Goal: Task Accomplishment & Management: Use online tool/utility

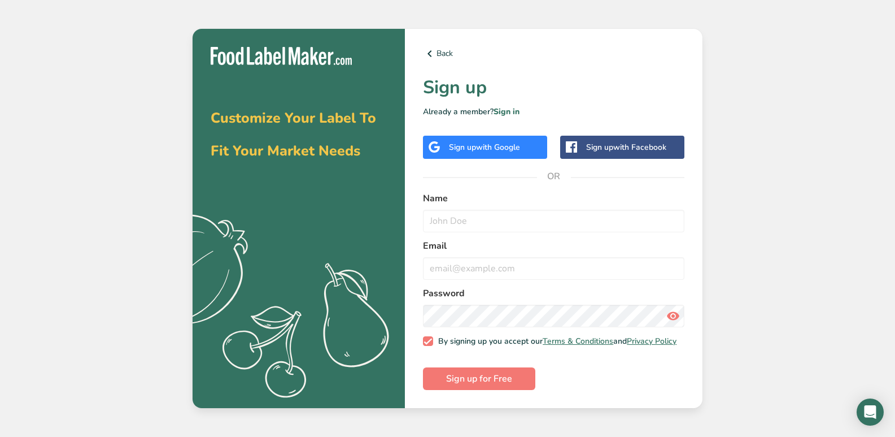
click at [510, 145] on span "with Google" at bounding box center [498, 147] width 44 height 11
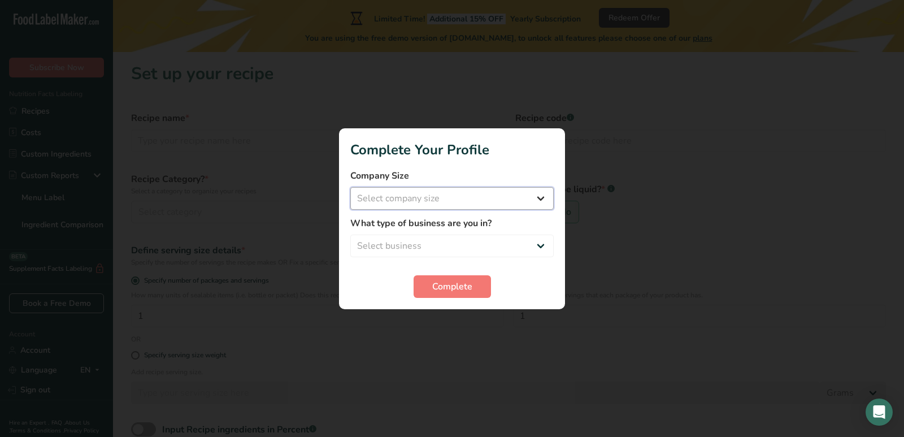
click at [438, 201] on select "Select company size Fewer than 10 Employees 10 to 50 Employees 51 to 500 Employ…" at bounding box center [451, 198] width 203 height 23
select select "1"
click at [350, 187] on select "Select company size Fewer than 10 Employees 10 to 50 Employees 51 to 500 Employ…" at bounding box center [451, 198] width 203 height 23
click at [425, 245] on select "Select business Packaged Food Manufacturer Restaurant & Cafe Bakery Meal Plans …" at bounding box center [451, 245] width 203 height 23
select select "1"
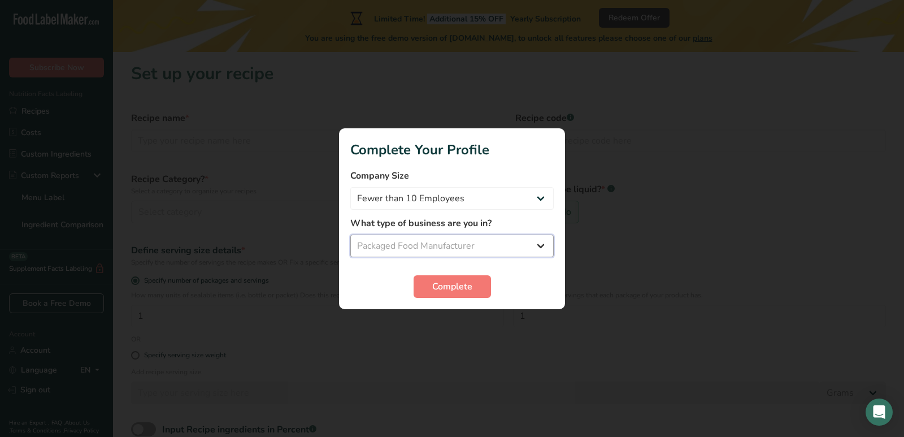
click at [350, 234] on select "Select business Packaged Food Manufacturer Restaurant & Cafe Bakery Meal Plans …" at bounding box center [451, 245] width 203 height 23
click at [459, 286] on span "Complete" at bounding box center [452, 287] width 40 height 14
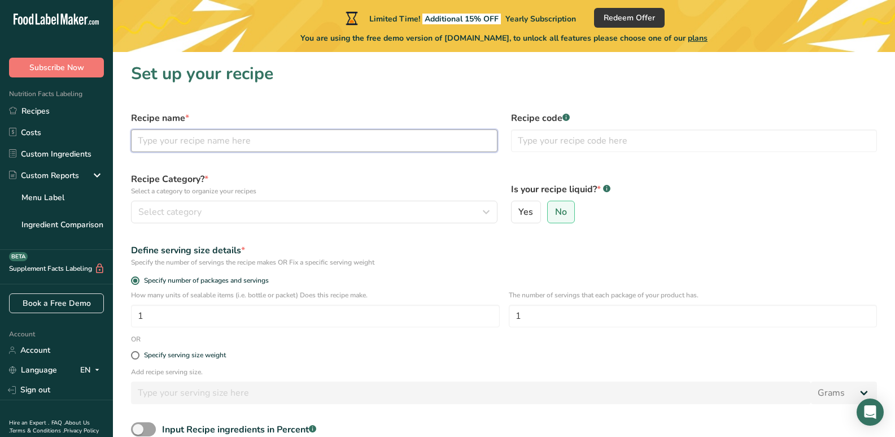
click at [193, 136] on input "text" at bounding box center [314, 140] width 367 height 23
type input "Original Biltiong"
click at [586, 148] on input "text" at bounding box center [694, 140] width 367 height 23
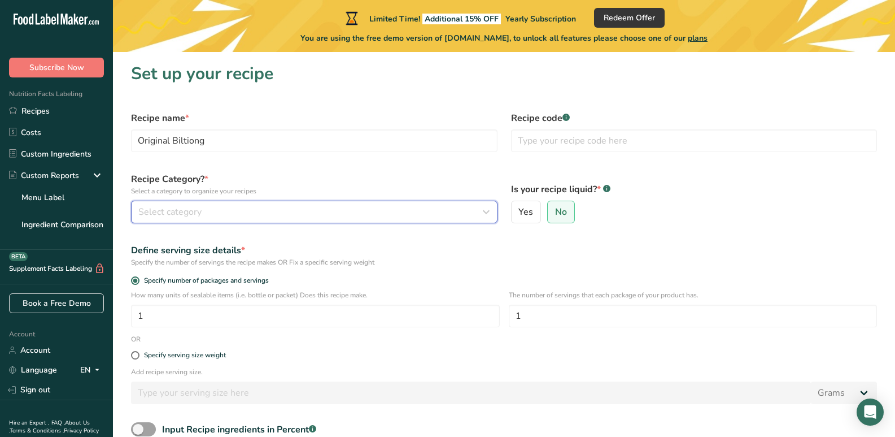
click at [206, 208] on div "Select category" at bounding box center [310, 212] width 345 height 14
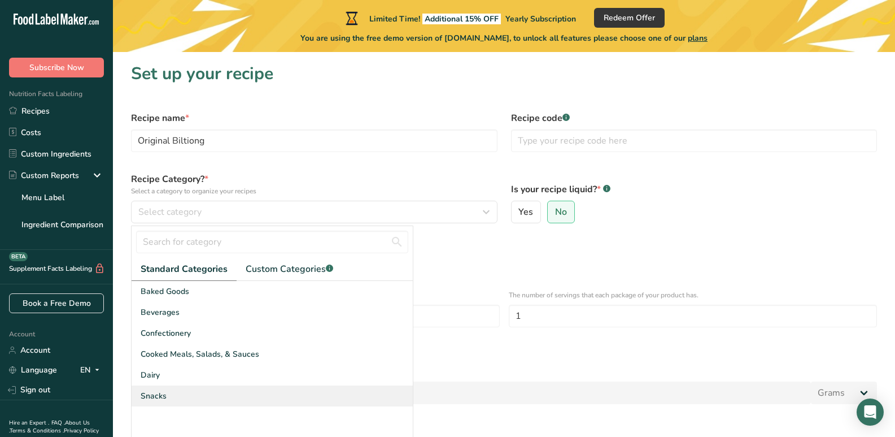
click at [148, 394] on span "Snacks" at bounding box center [154, 396] width 26 height 12
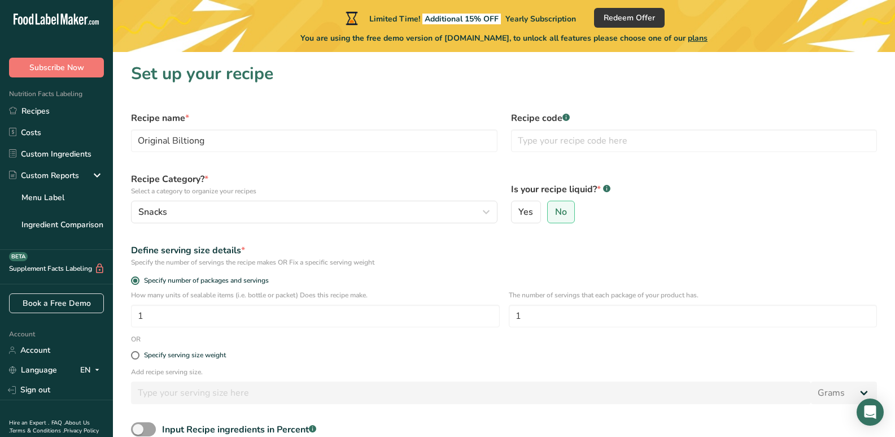
scroll to position [56, 0]
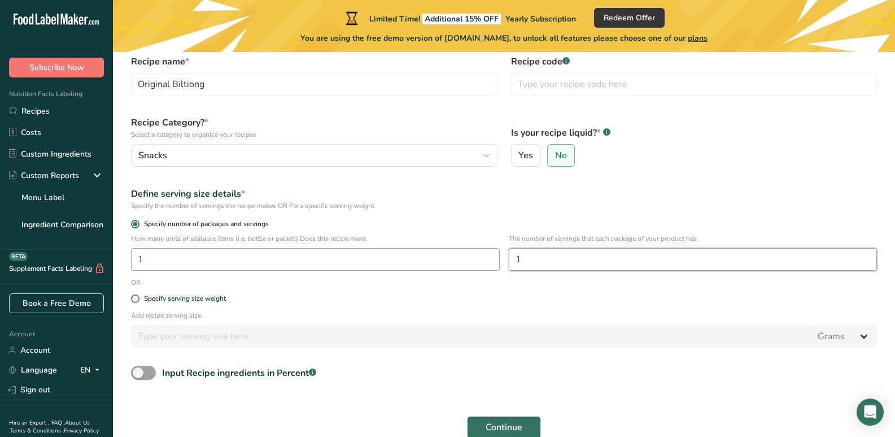
drag, startPoint x: 570, startPoint y: 262, endPoint x: 497, endPoint y: 258, distance: 72.9
click at [497, 258] on div "How many units of sealable items (i.e. bottle or packet) Does this recipe make.…" at bounding box center [504, 255] width 760 height 44
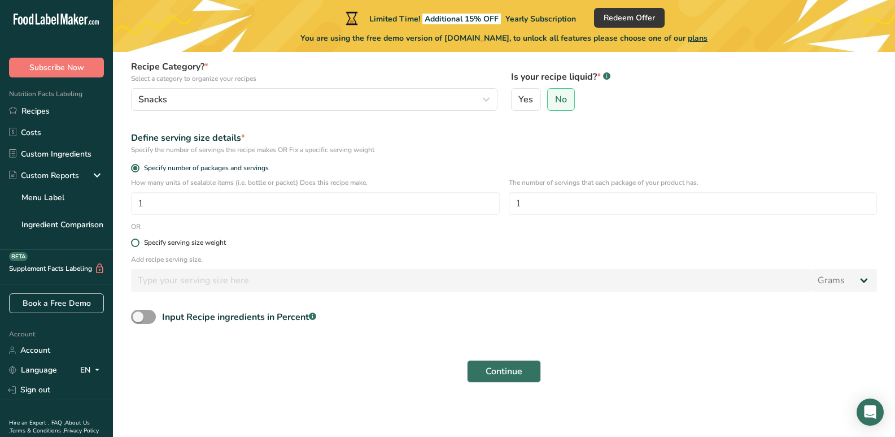
click at [135, 243] on span at bounding box center [135, 242] width 8 height 8
click at [135, 243] on input "Specify serving size weight" at bounding box center [134, 242] width 7 height 7
radio input "true"
radio input "false"
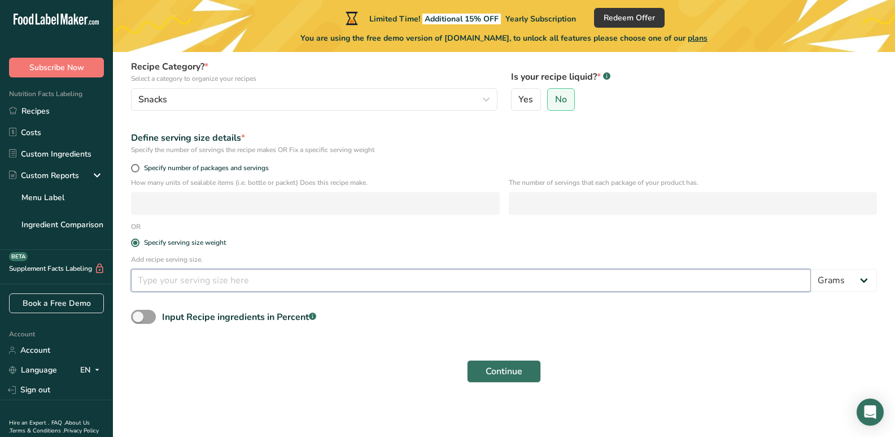
click at [342, 273] on input "number" at bounding box center [471, 280] width 680 height 23
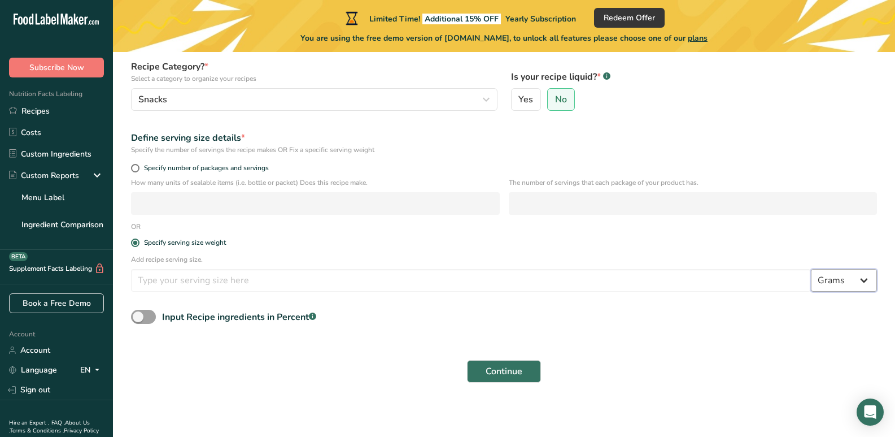
click at [868, 277] on select "Grams kg mg mcg lb oz l mL fl oz tbsp tsp cup qt gallon" at bounding box center [844, 280] width 66 height 23
select select "5"
click at [811, 269] on select "Grams kg mg mcg lb oz l mL fl oz tbsp tsp cup qt gallon" at bounding box center [844, 280] width 66 height 23
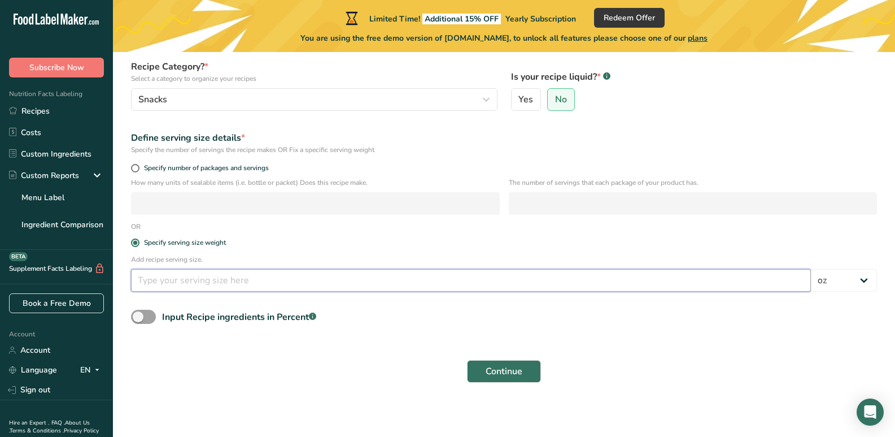
click at [242, 275] on input "number" at bounding box center [471, 280] width 680 height 23
type input "4"
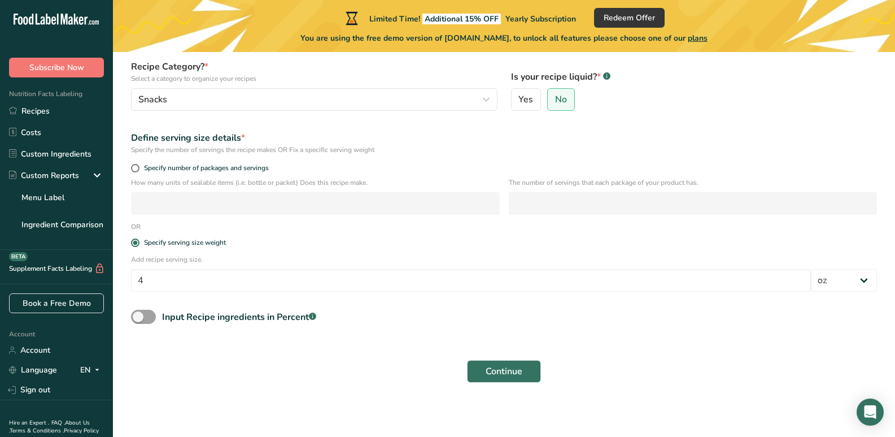
click at [225, 368] on div "Continue" at bounding box center [504, 371] width 760 height 36
click at [509, 372] on span "Continue" at bounding box center [504, 371] width 37 height 14
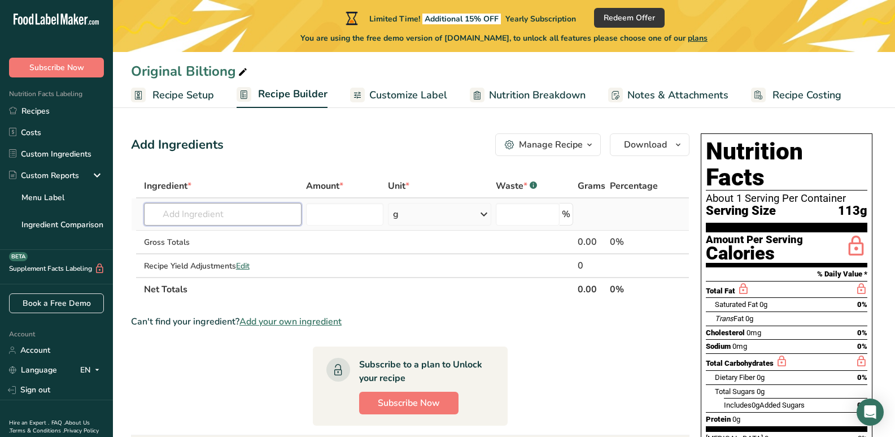
click at [221, 214] on input "text" at bounding box center [223, 214] width 158 height 23
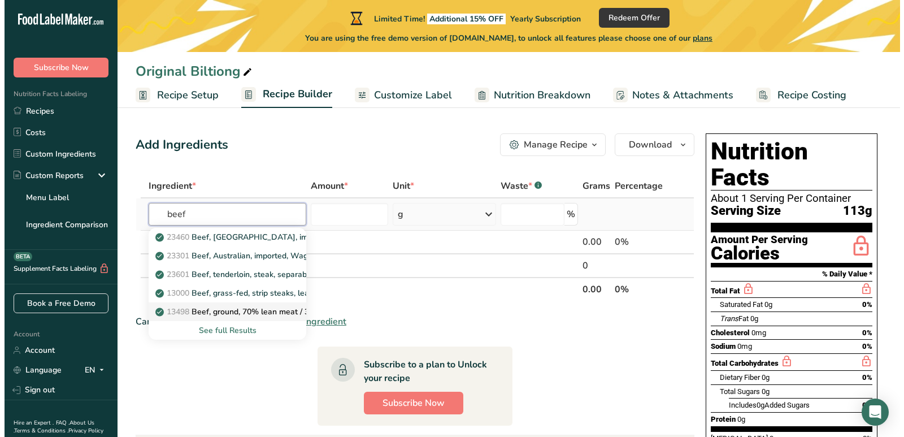
scroll to position [56, 0]
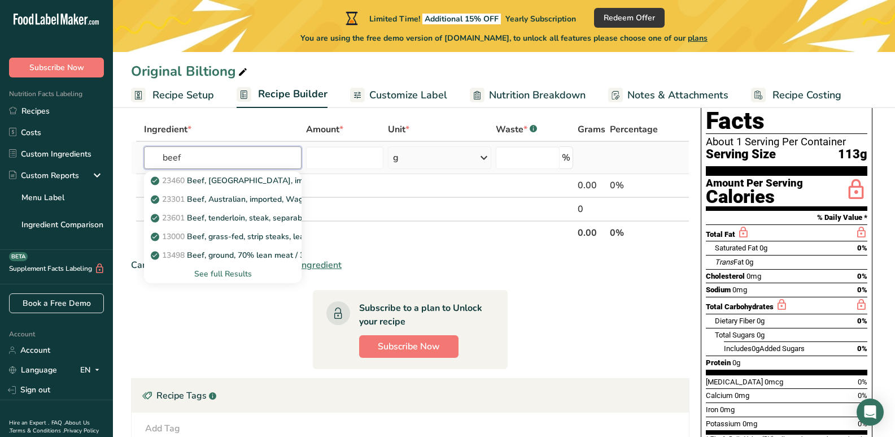
type input "beef"
click at [223, 275] on div "See full Results" at bounding box center [223, 274] width 140 height 12
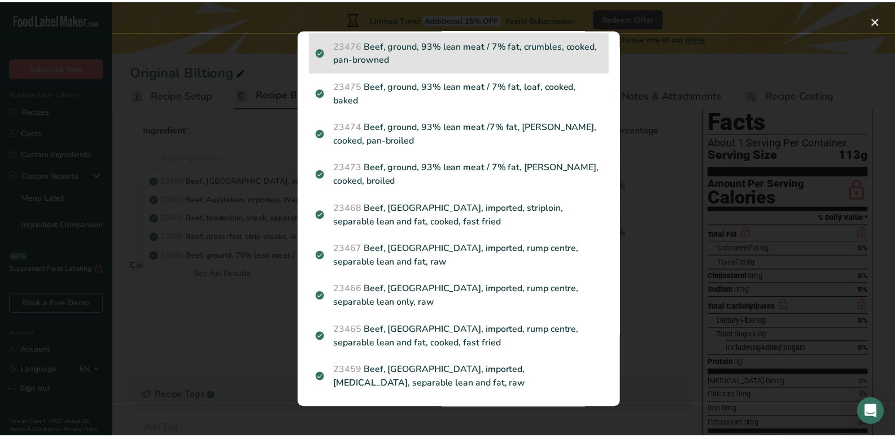
scroll to position [1592, 0]
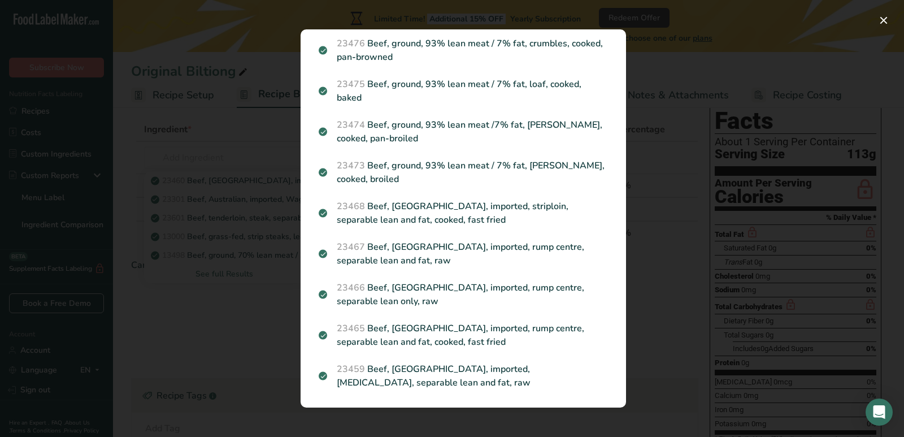
click at [202, 125] on div "Search results modal" at bounding box center [452, 218] width 904 height 437
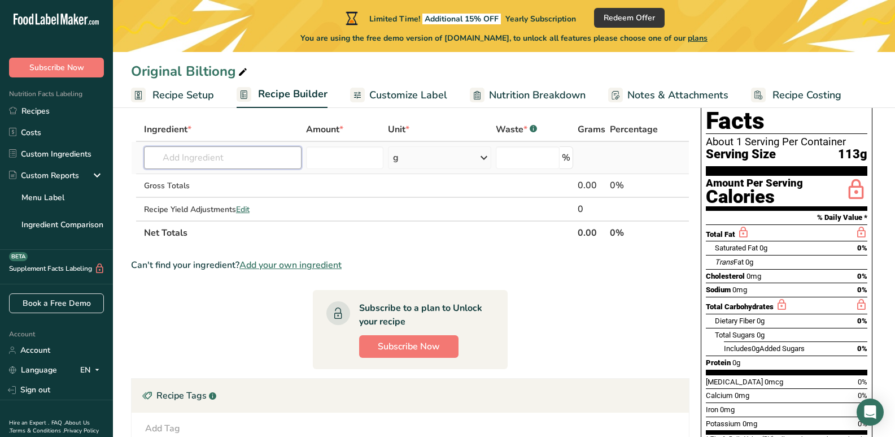
click at [212, 156] on input "text" at bounding box center [223, 157] width 158 height 23
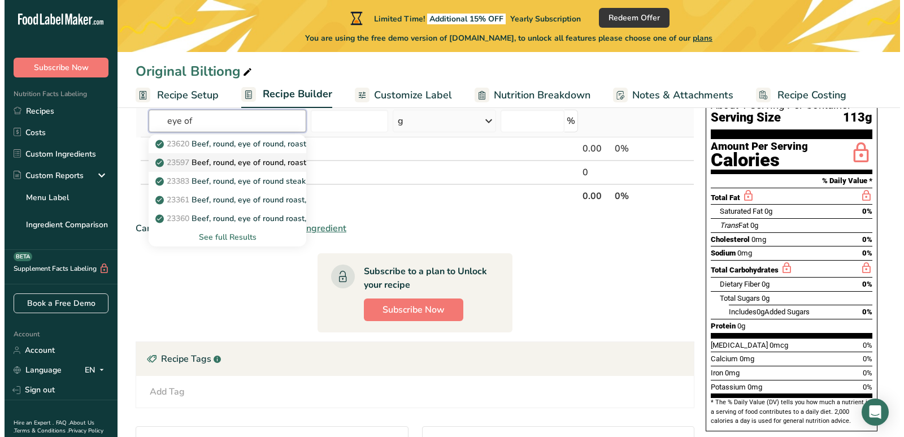
scroll to position [113, 0]
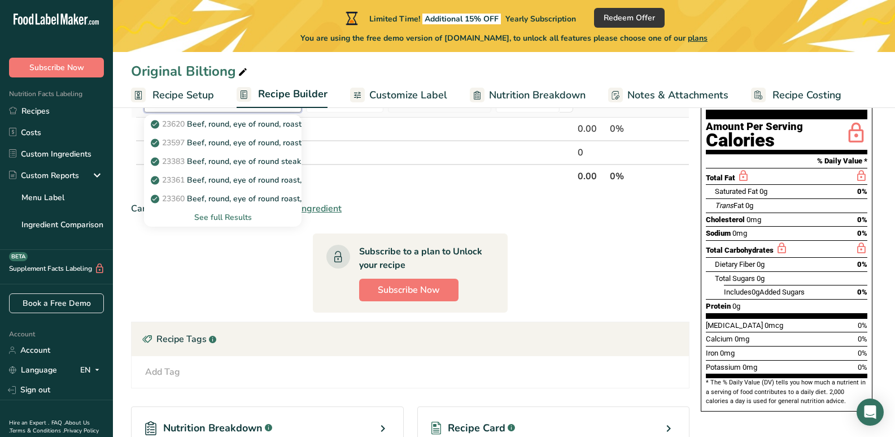
type input "eye of"
click at [221, 217] on div "See full Results" at bounding box center [223, 217] width 140 height 12
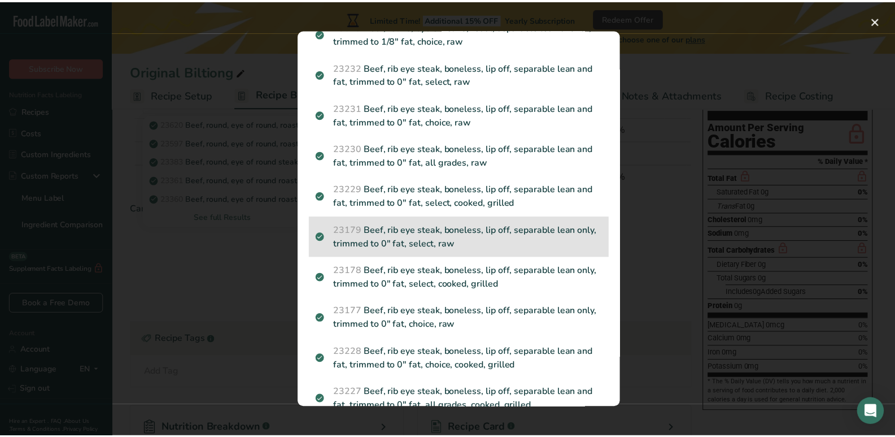
scroll to position [1536, 0]
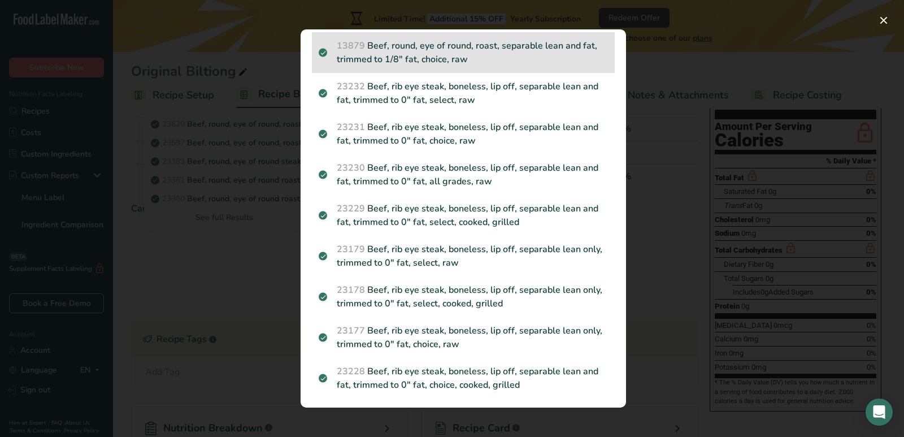
click at [416, 45] on p "13879 Beef, round, eye of round, roast, separable lean and fat, trimmed to 1/8"…" at bounding box center [463, 52] width 289 height 27
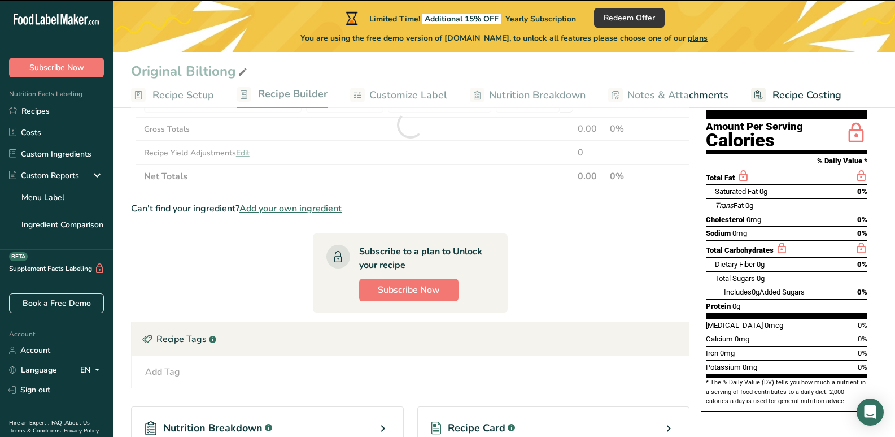
type input "0"
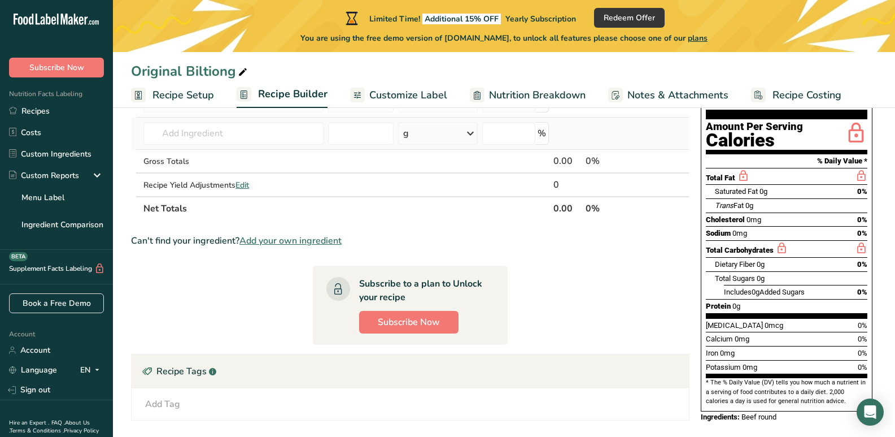
click at [460, 129] on div "g" at bounding box center [438, 133] width 80 height 23
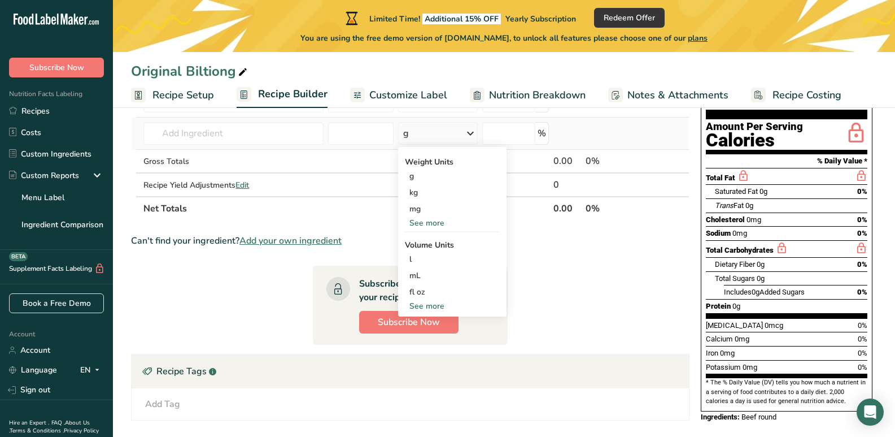
click at [428, 224] on div "See more" at bounding box center [452, 223] width 95 height 12
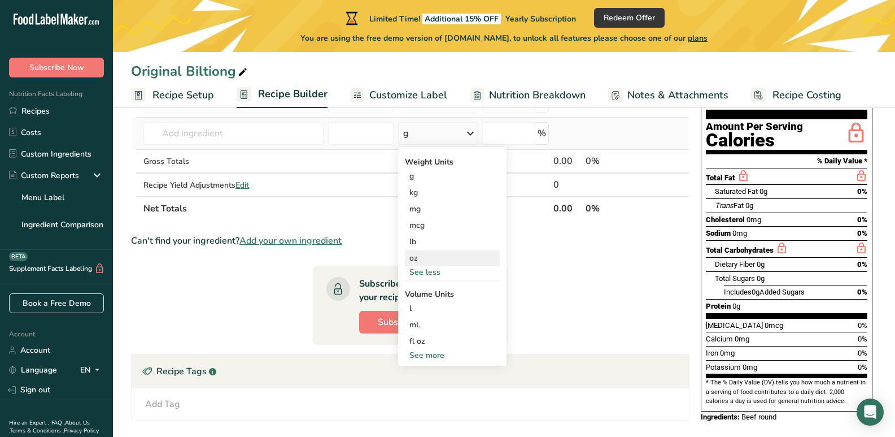
click at [416, 259] on div "oz" at bounding box center [452, 258] width 95 height 16
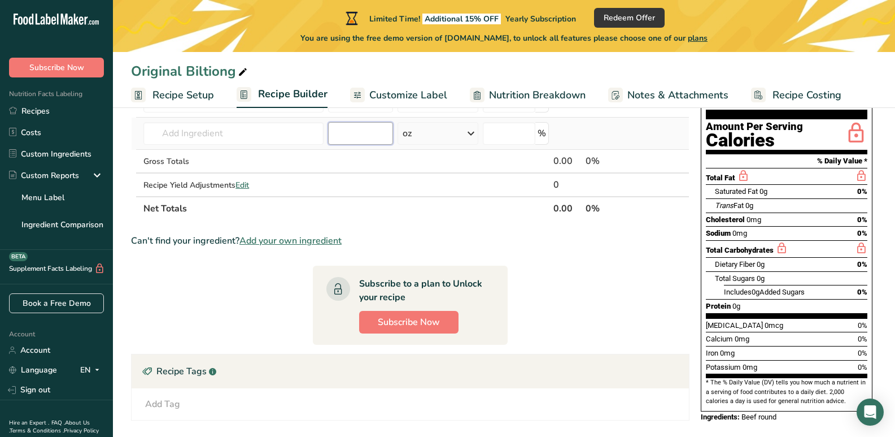
click at [346, 132] on input "number" at bounding box center [360, 133] width 65 height 23
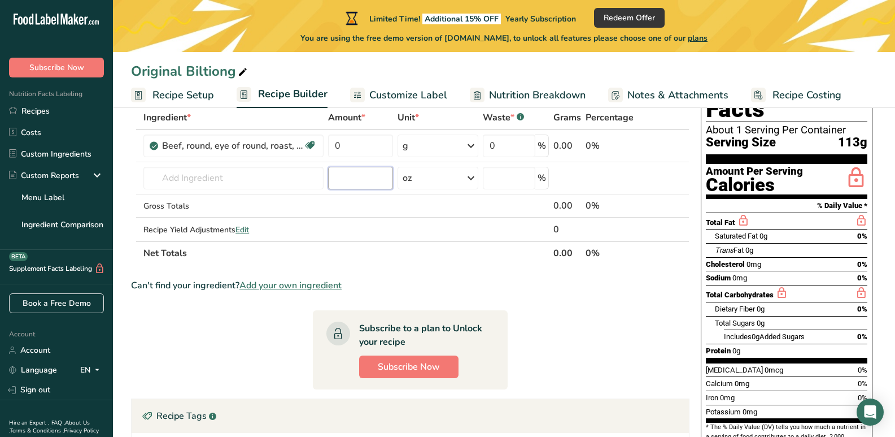
scroll to position [0, 0]
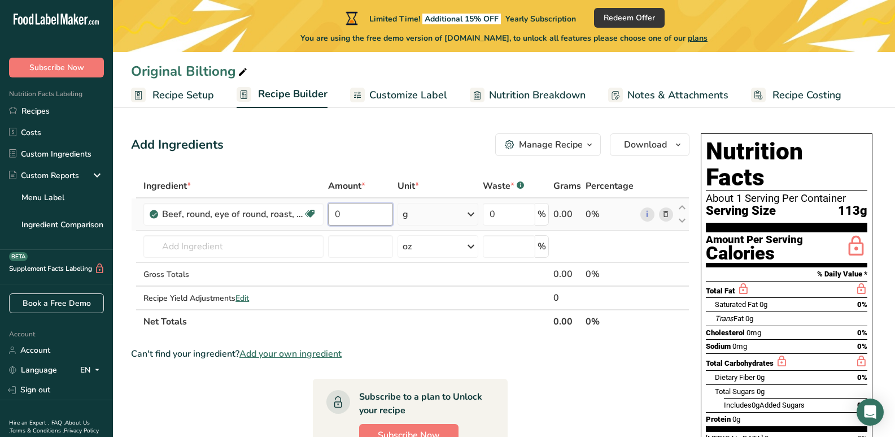
click at [365, 212] on input "0" at bounding box center [360, 214] width 65 height 23
click at [468, 208] on div "Ingredient * Amount * Unit * Waste * .a-a{fill:#347362;}.b-a{fill:#fff;} Grams …" at bounding box center [410, 253] width 559 height 159
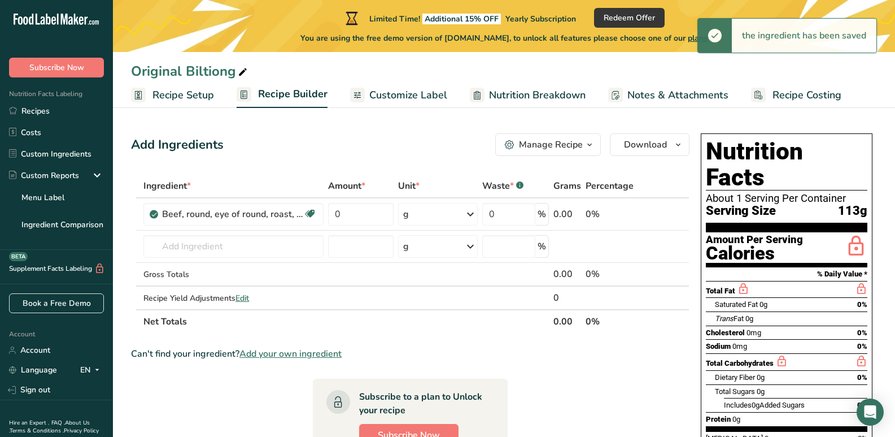
click at [464, 210] on icon at bounding box center [471, 214] width 14 height 20
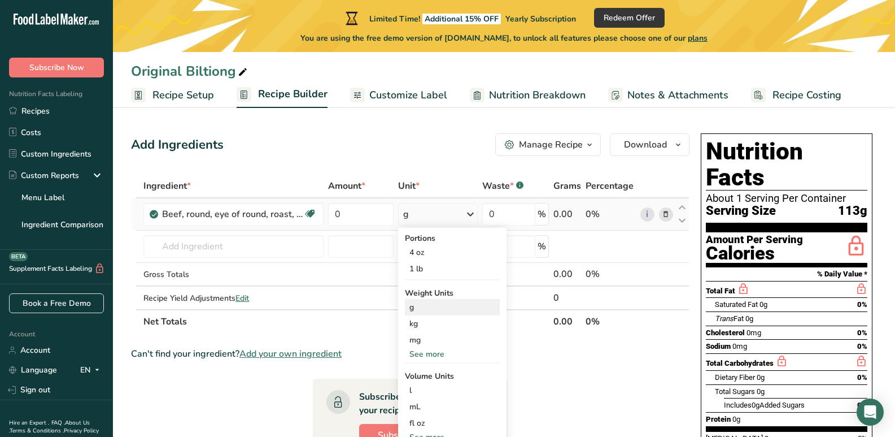
click at [415, 310] on div "g" at bounding box center [452, 307] width 95 height 16
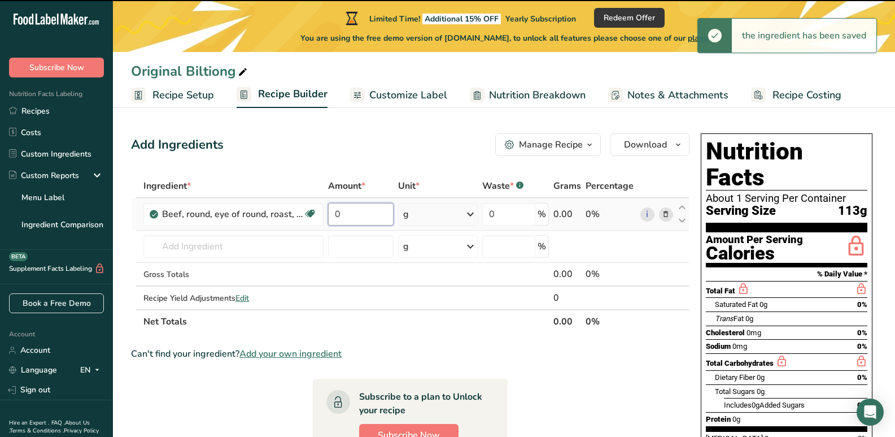
click at [365, 212] on input "0" at bounding box center [361, 214] width 66 height 23
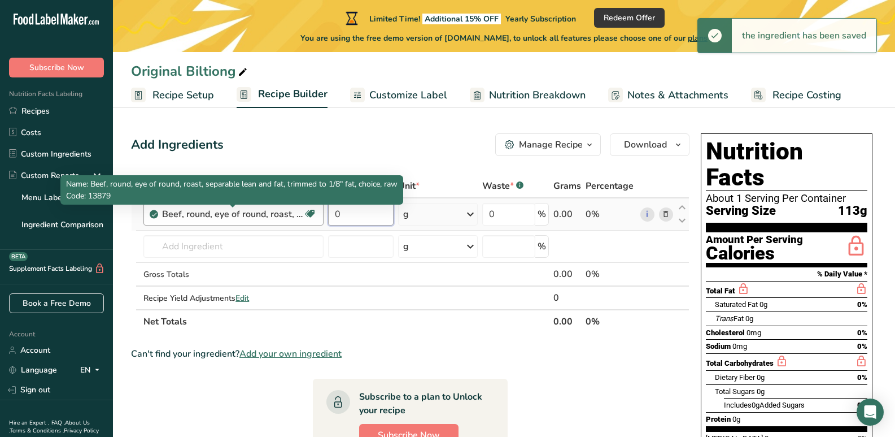
drag, startPoint x: 373, startPoint y: 216, endPoint x: 298, endPoint y: 211, distance: 75.3
click at [298, 211] on tr "Beef, round, eye of round, roast, separable lean and fat, trimmed to 1/8" fat, …" at bounding box center [411, 214] width 558 height 32
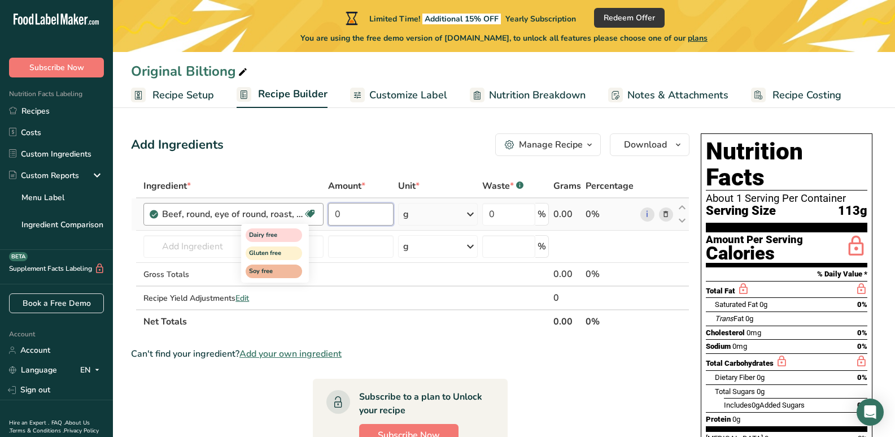
drag, startPoint x: 365, startPoint y: 214, endPoint x: 308, endPoint y: 215, distance: 56.5
click at [308, 215] on tr "Beef, round, eye of round, roast, separable lean and fat, trimmed to 1/8" fat, …" at bounding box center [411, 214] width 558 height 32
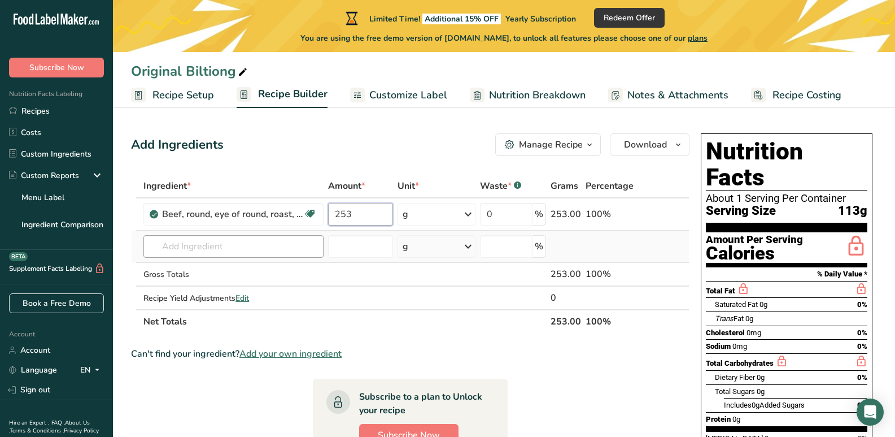
type input "253"
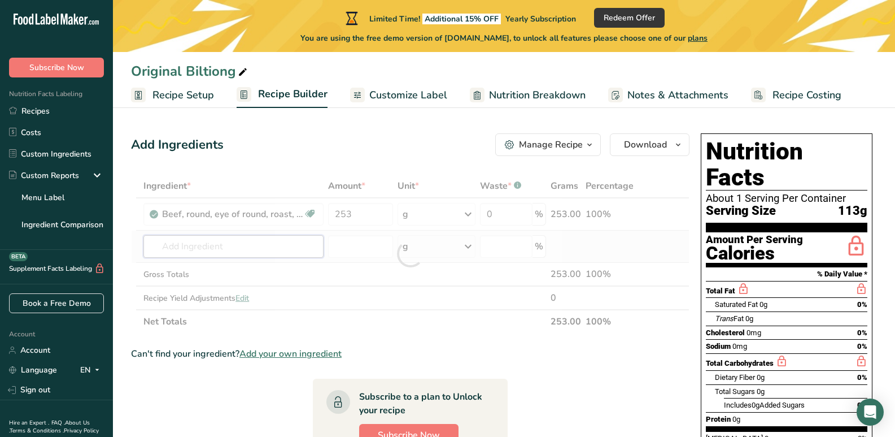
click at [266, 248] on div "Ingredient * Amount * Unit * Waste * .a-a{fill:#347362;}.b-a{fill:#fff;} Grams …" at bounding box center [410, 253] width 559 height 159
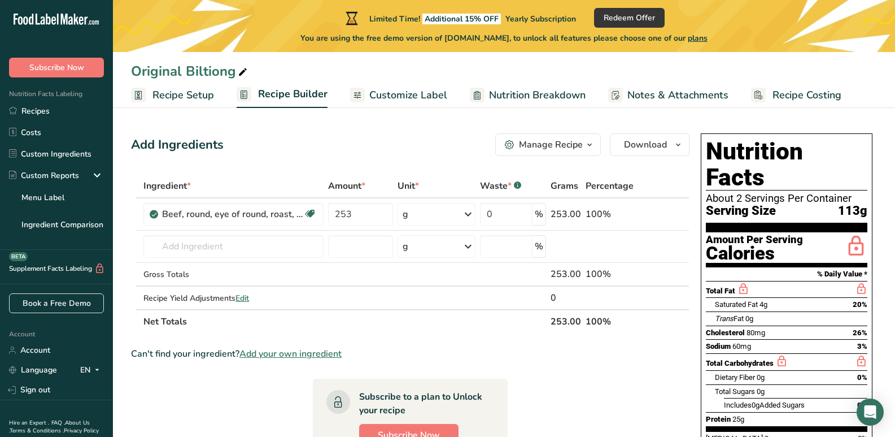
click at [193, 93] on span "Recipe Setup" at bounding box center [184, 95] width 62 height 15
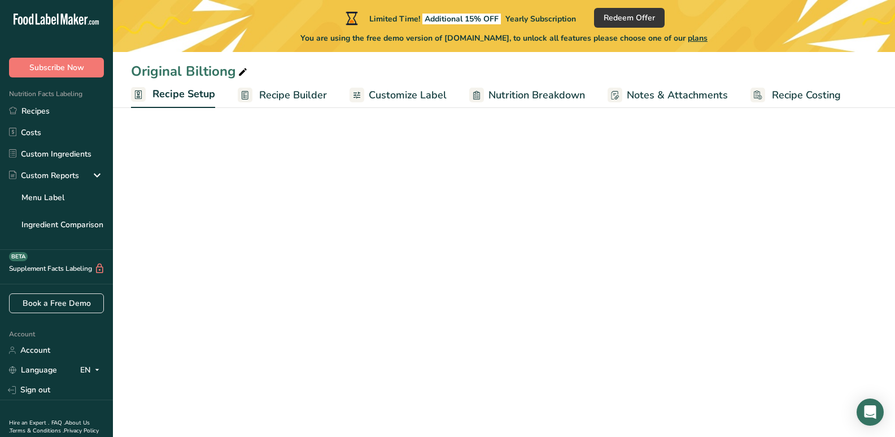
select select "5"
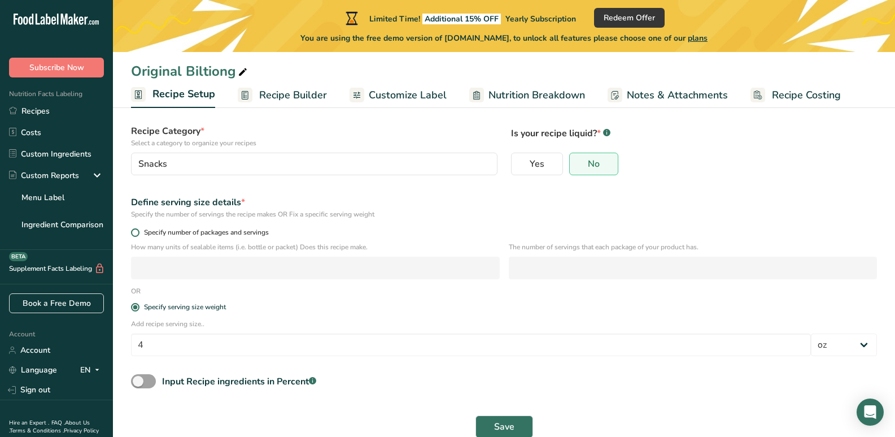
scroll to position [96, 0]
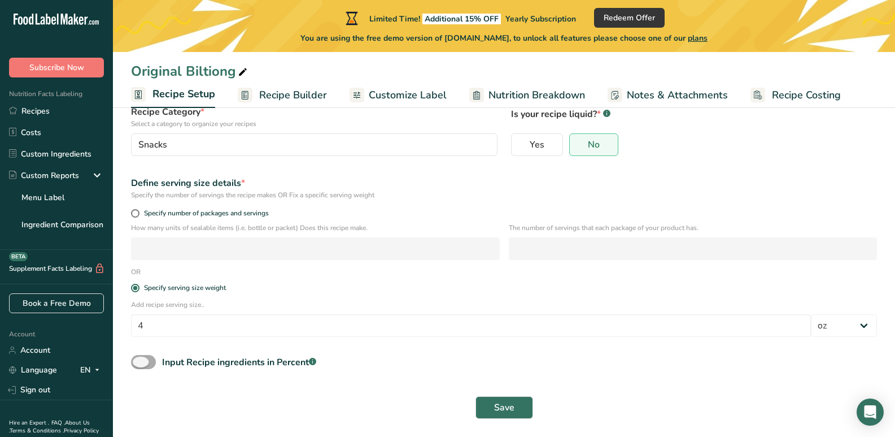
click at [150, 362] on span at bounding box center [143, 362] width 25 height 14
click at [138, 362] on input "Input Recipe ingredients in Percent .a-a{fill:#347362;}.b-a{fill:#fff;}" at bounding box center [134, 361] width 7 height 7
checkbox input "true"
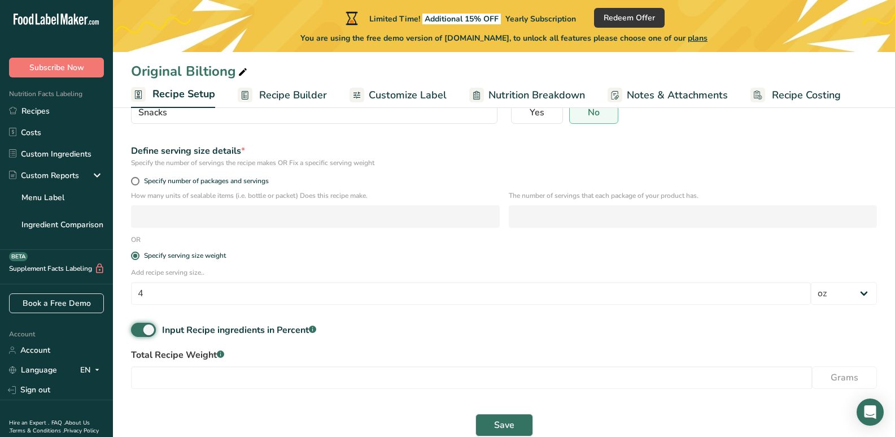
scroll to position [146, 0]
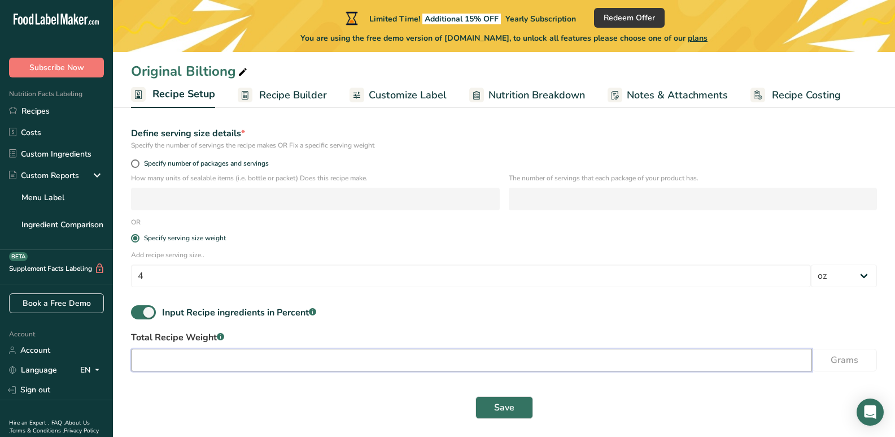
click at [260, 356] on input "number" at bounding box center [471, 360] width 681 height 23
type input "113"
click at [507, 412] on span "Save" at bounding box center [504, 407] width 20 height 14
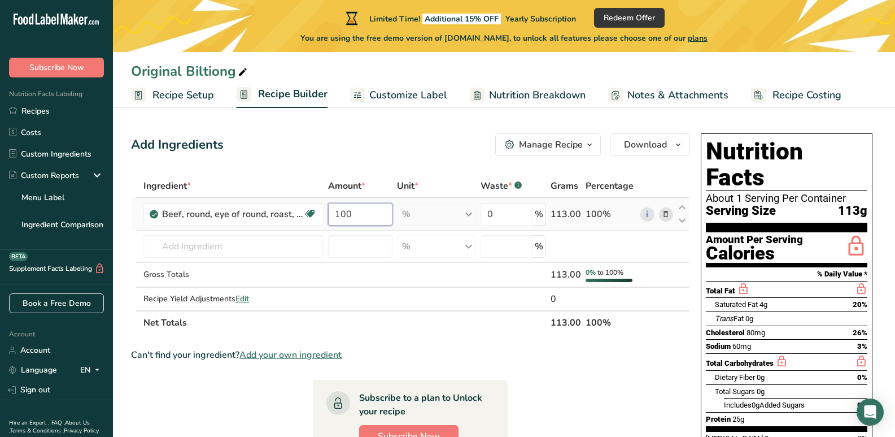
click at [368, 216] on input "100" at bounding box center [360, 214] width 64 height 23
drag, startPoint x: 375, startPoint y: 212, endPoint x: 324, endPoint y: 227, distance: 53.6
click at [326, 213] on td "100" at bounding box center [360, 214] width 69 height 32
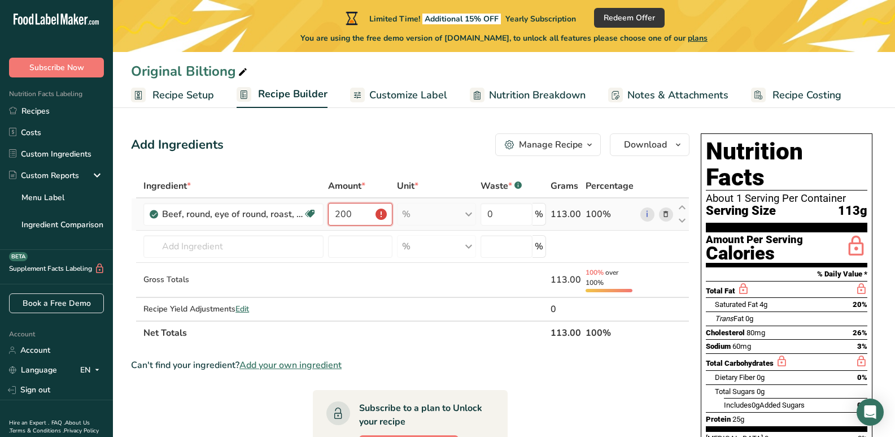
click at [382, 214] on input "200" at bounding box center [360, 214] width 64 height 23
click at [367, 215] on input "200" at bounding box center [360, 214] width 64 height 23
type input "200"
click at [348, 242] on input "number" at bounding box center [360, 246] width 64 height 23
click at [353, 213] on input "200" at bounding box center [360, 214] width 64 height 23
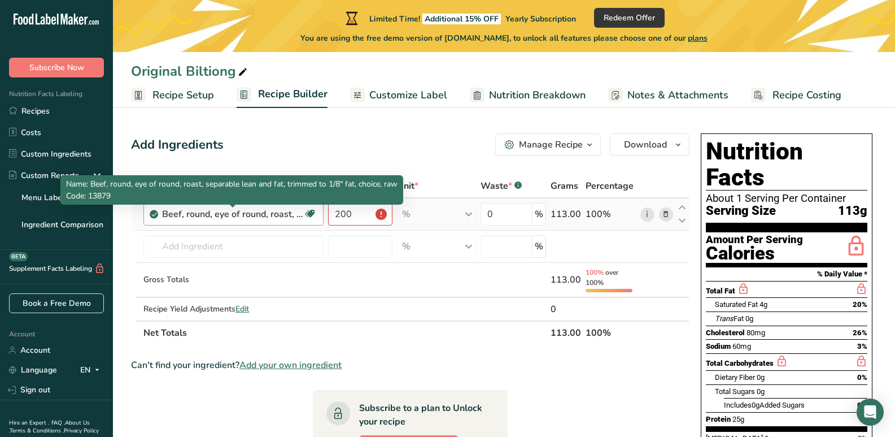
click at [271, 215] on div "Beef, round, eye of round, roast, separable lean and fat, trimmed to 1/8" fat, …" at bounding box center [232, 214] width 141 height 14
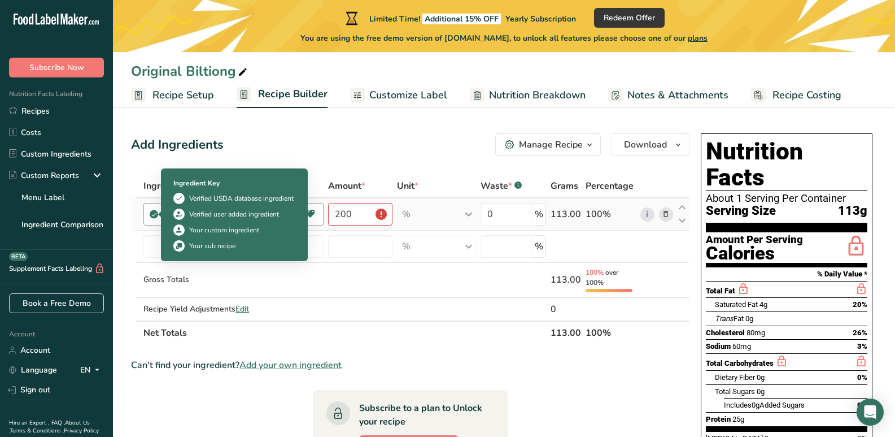
click at [167, 212] on div "Ingredient Key Verified USDA database ingredient Verified user added ingredient…" at bounding box center [235, 214] width 136 height 87
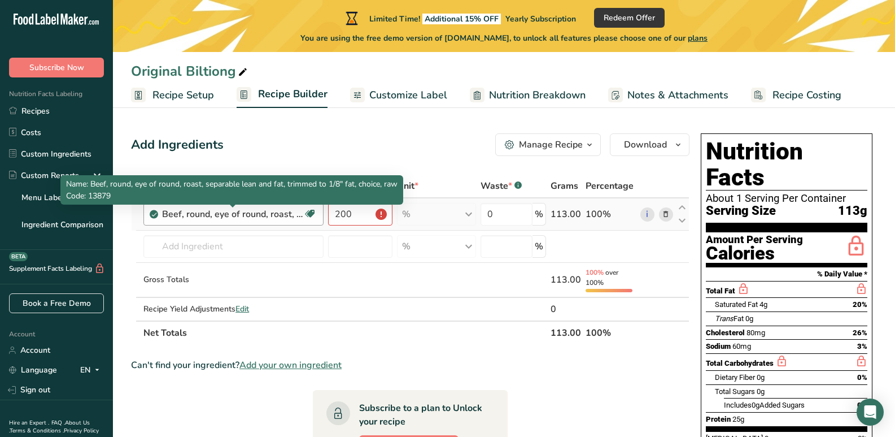
click at [302, 218] on div "Beef, round, eye of round, roast, separable lean and fat, trimmed to 1/8" fat, …" at bounding box center [232, 214] width 141 height 14
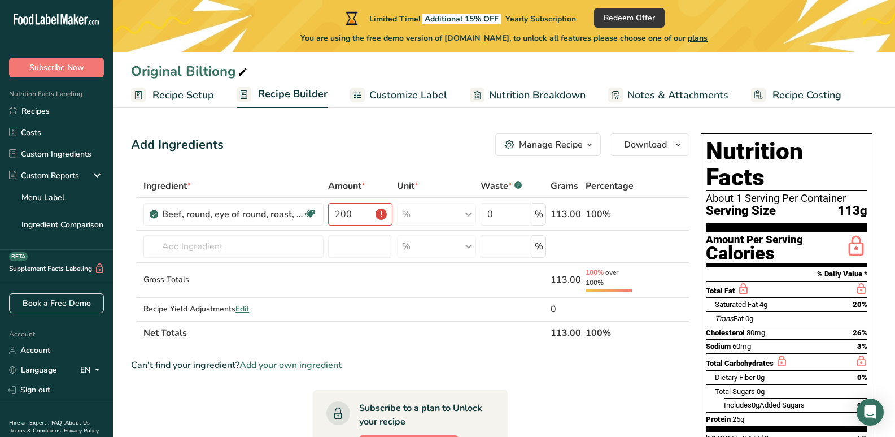
click at [169, 88] on span "Recipe Setup" at bounding box center [184, 95] width 62 height 15
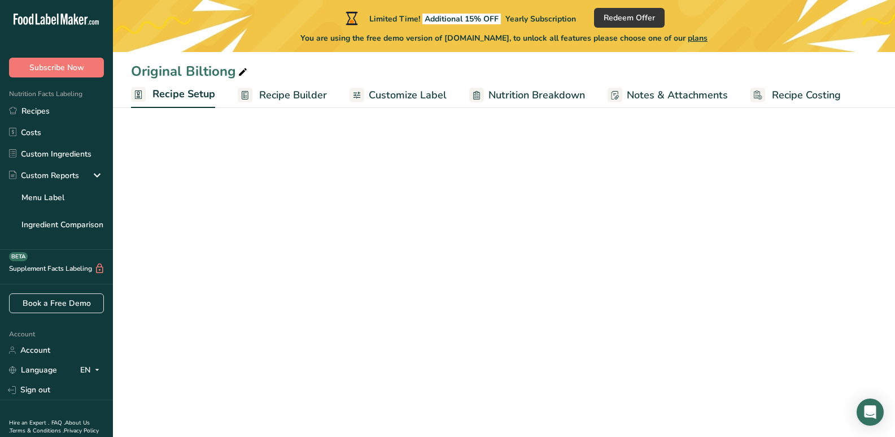
select select "5"
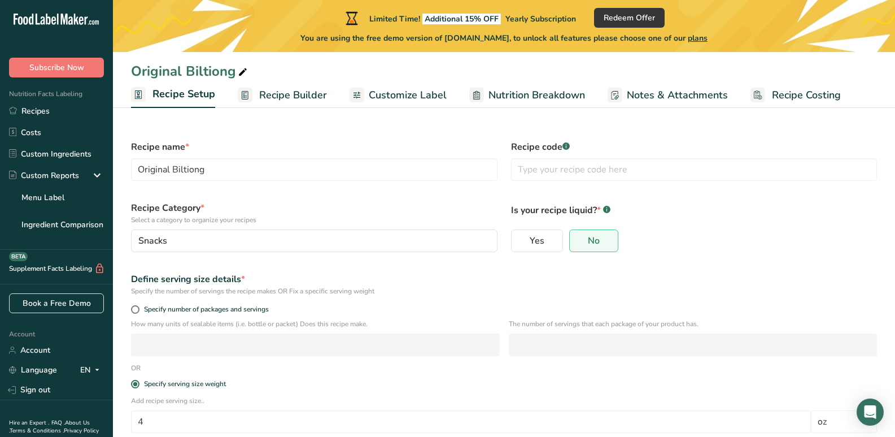
click at [289, 89] on span "Recipe Builder" at bounding box center [293, 95] width 68 height 15
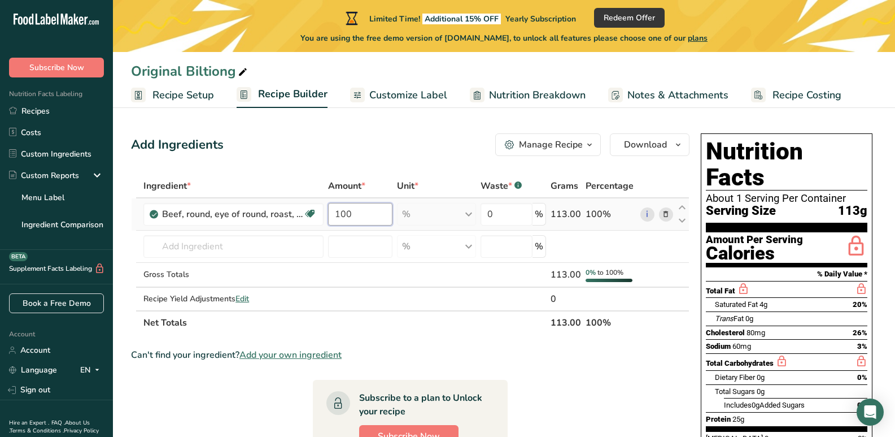
click at [369, 209] on input "100" at bounding box center [360, 214] width 64 height 23
click at [182, 247] on div "Ingredient * Amount * Unit * Waste * .a-a{fill:#347362;}.b-a{fill:#fff;} Grams …" at bounding box center [410, 254] width 559 height 160
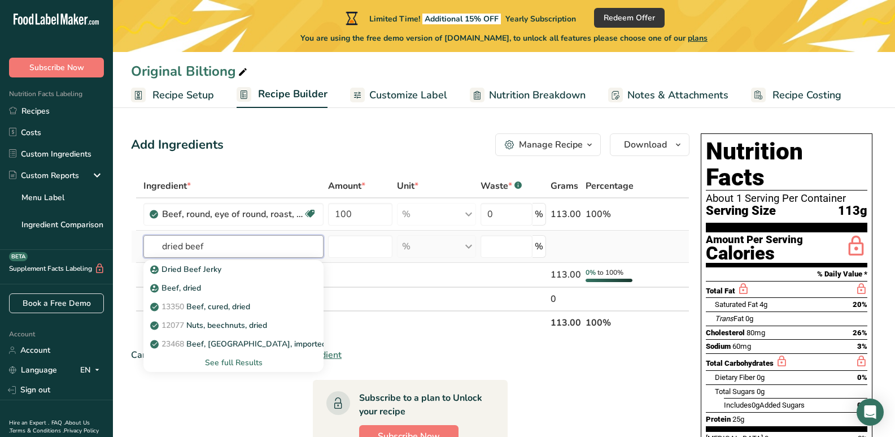
type input "dried beef"
click at [228, 360] on div "See full Results" at bounding box center [234, 362] width 162 height 12
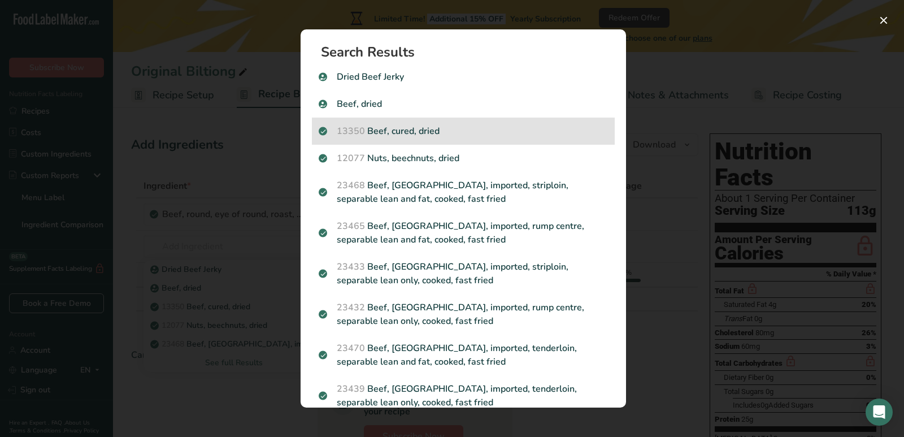
click at [443, 130] on p "13350 Beef, cured, dried" at bounding box center [463, 131] width 289 height 14
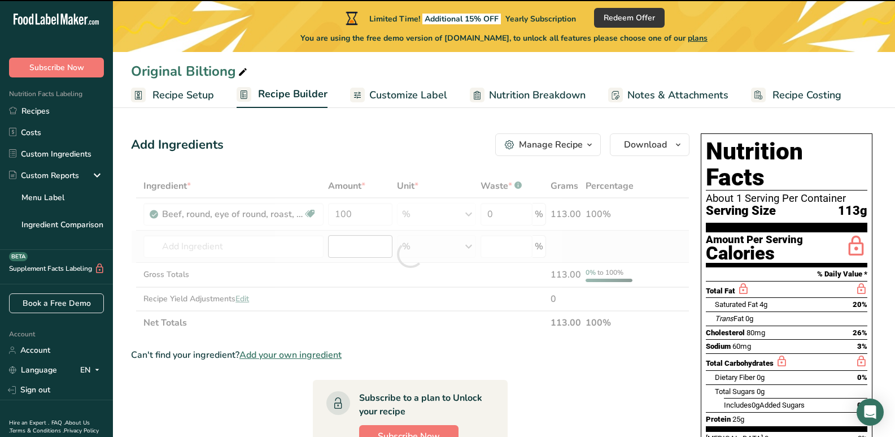
type input "0"
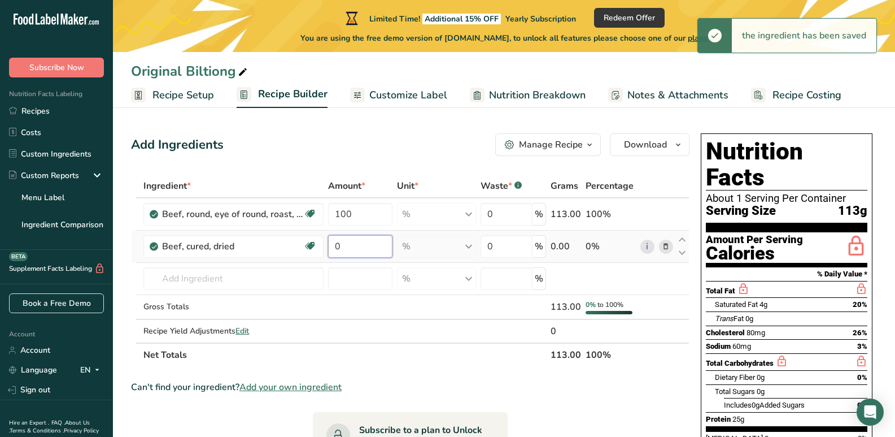
click at [361, 245] on input "0" at bounding box center [360, 246] width 64 height 23
drag, startPoint x: 365, startPoint y: 245, endPoint x: 320, endPoint y: 245, distance: 44.6
click at [320, 245] on tr "Beef, cured, dried Dairy free Gluten free Soy free 0 % Portions 10 slices Weigh…" at bounding box center [411, 246] width 558 height 32
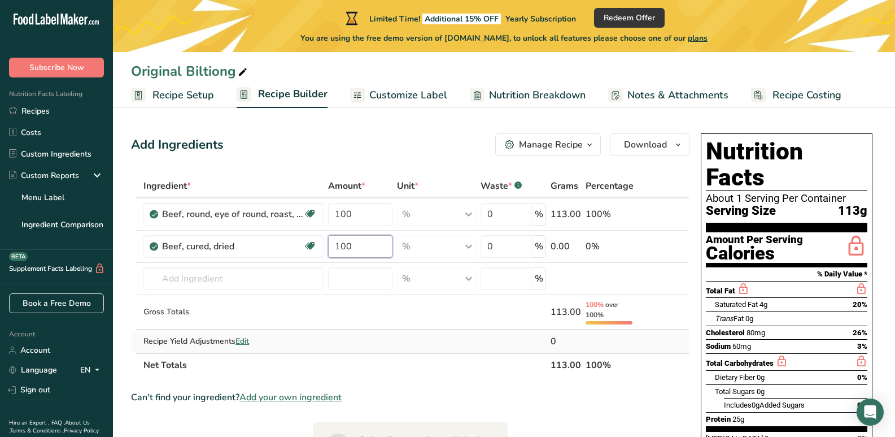
type input "100"
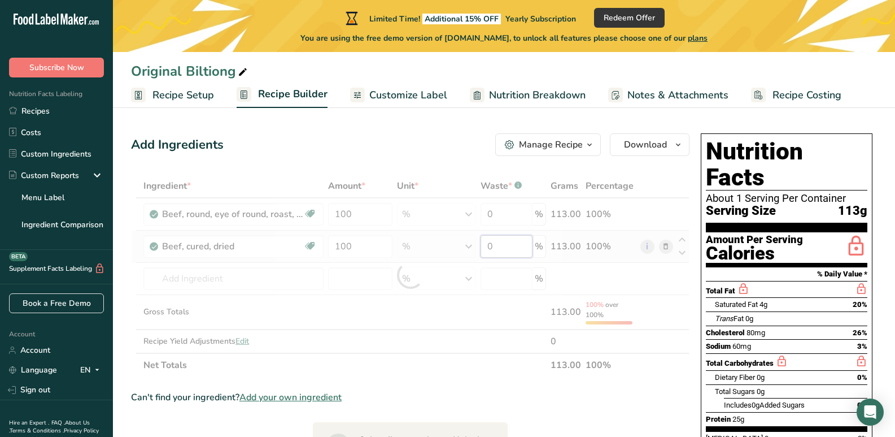
click at [506, 246] on div "Ingredient * Amount * Unit * Waste * .a-a{fill:#347362;}.b-a{fill:#fff;} Grams …" at bounding box center [410, 275] width 559 height 203
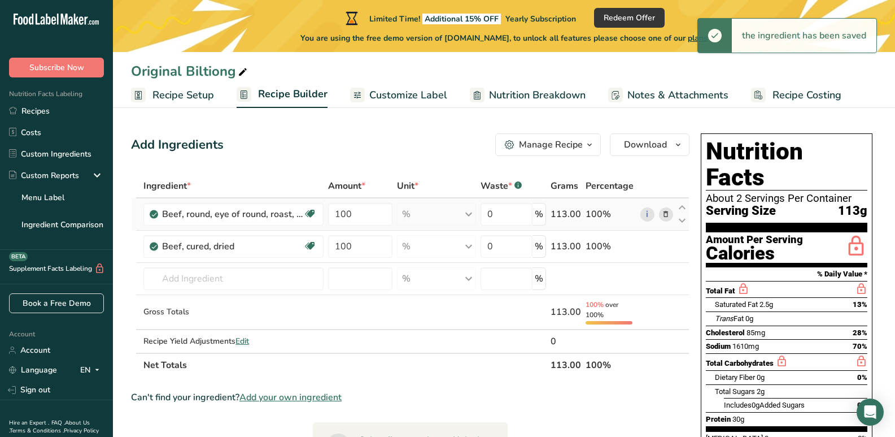
click at [667, 213] on div "Ingredient * Amount * Unit * Waste * .a-a{fill:#347362;}.b-a{fill:#fff;} Grams …" at bounding box center [410, 275] width 559 height 203
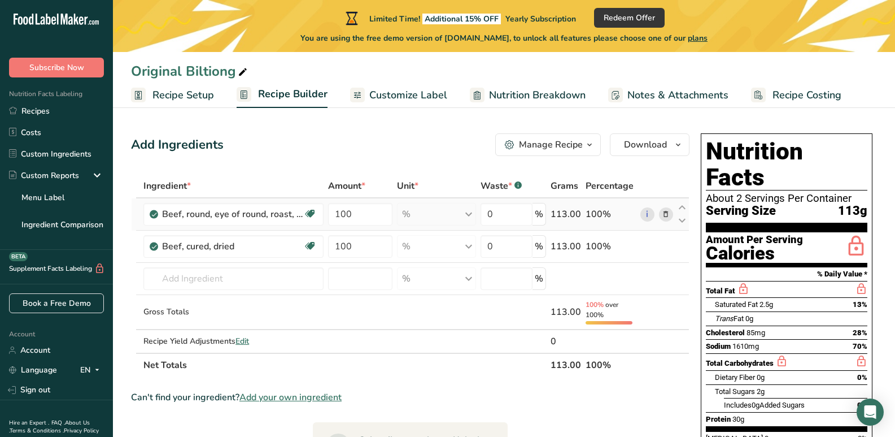
click at [668, 212] on icon at bounding box center [666, 214] width 8 height 12
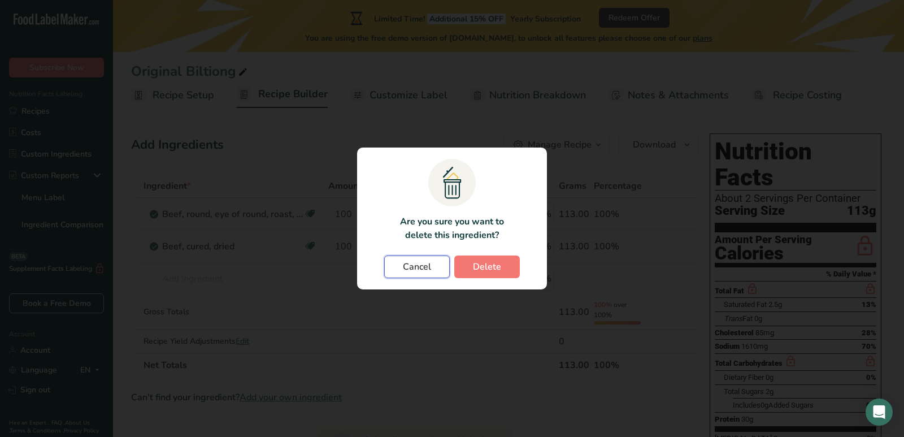
click at [407, 264] on span "Cancel" at bounding box center [417, 267] width 28 height 14
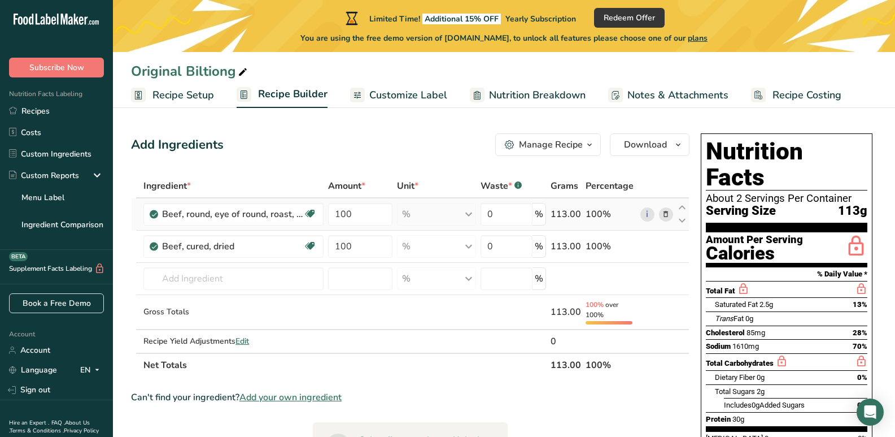
click at [667, 213] on icon at bounding box center [666, 214] width 8 height 12
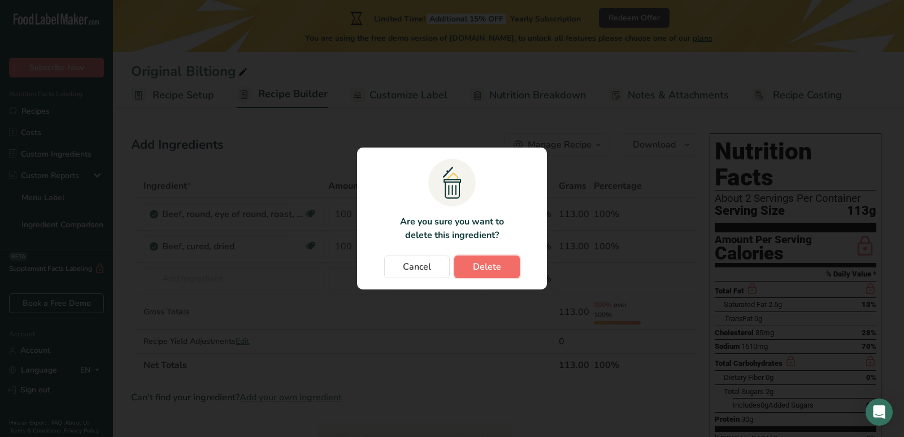
click at [495, 273] on span "Delete" at bounding box center [487, 267] width 28 height 14
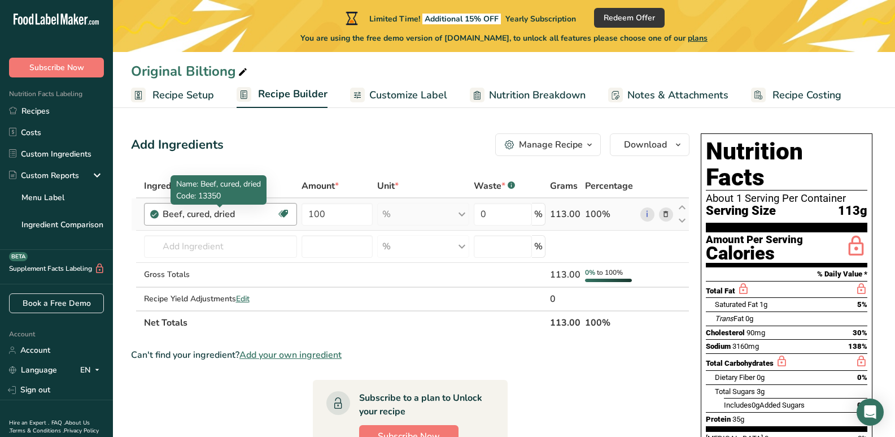
click at [243, 212] on div "Beef, cured, dried" at bounding box center [220, 214] width 114 height 14
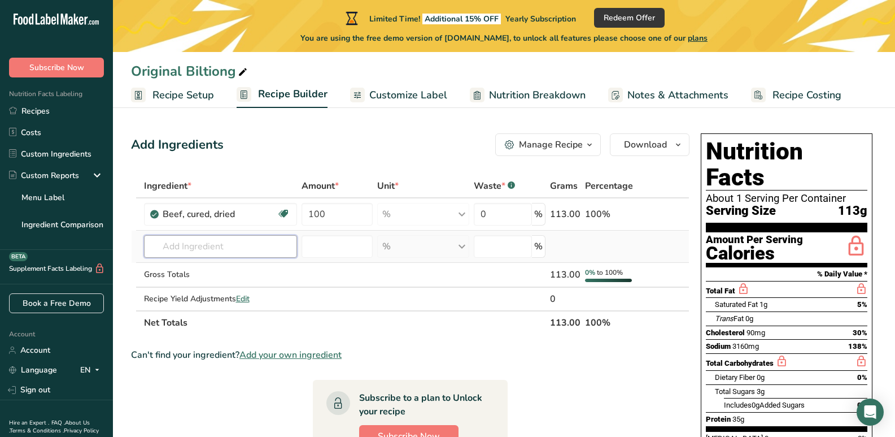
click at [203, 250] on input "text" at bounding box center [220, 246] width 153 height 23
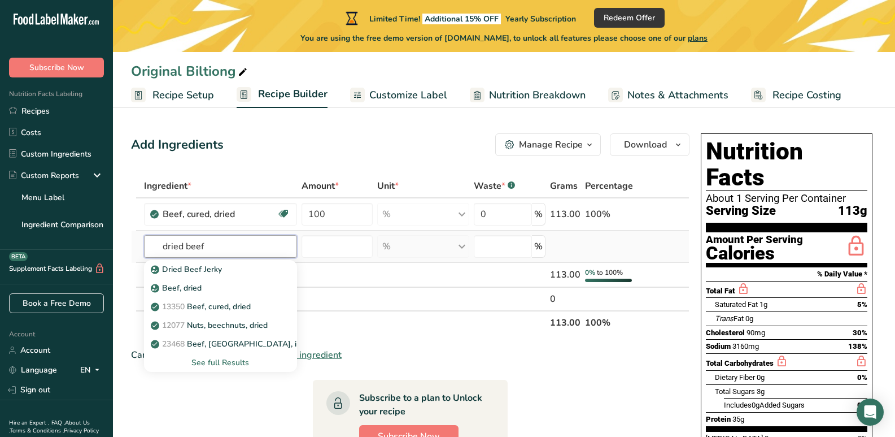
type input "dried beef"
click at [234, 360] on div "See full Results" at bounding box center [220, 362] width 135 height 12
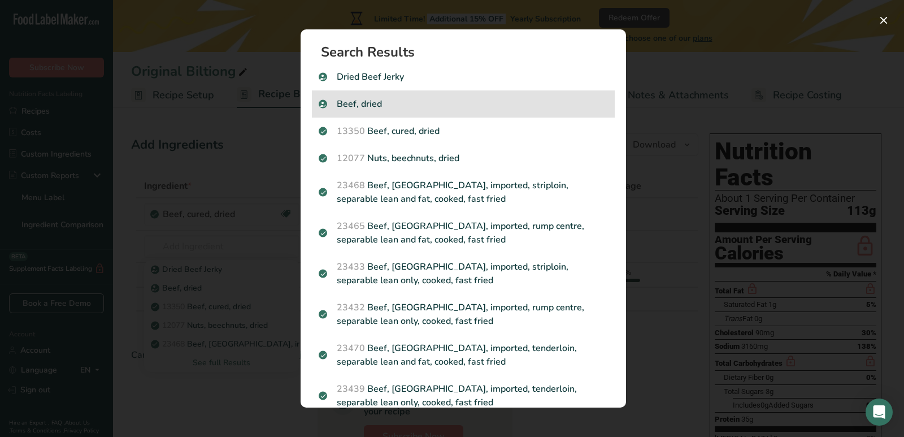
click at [400, 106] on p "Beef, dried" at bounding box center [463, 104] width 289 height 14
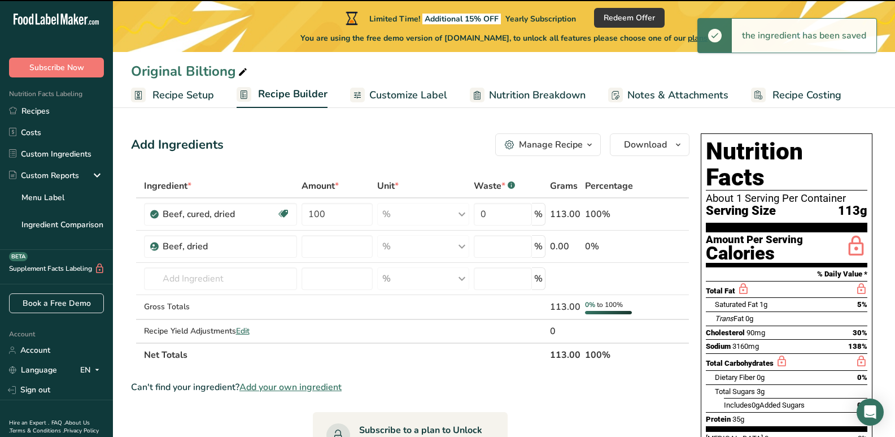
type input "0"
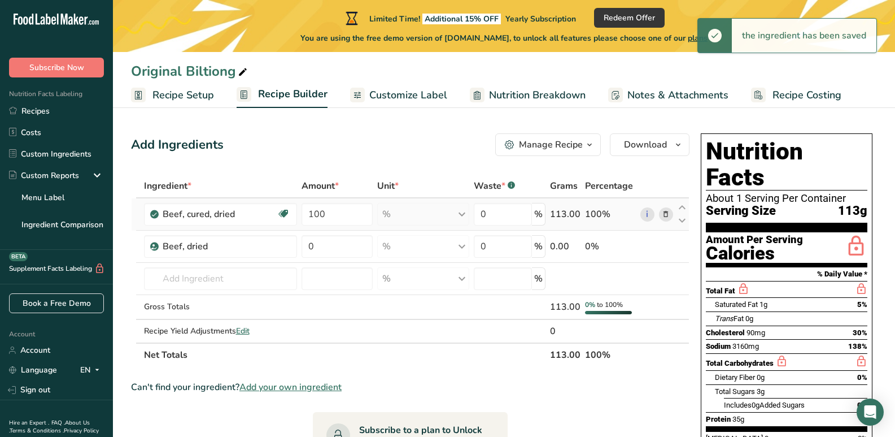
click at [664, 212] on icon at bounding box center [666, 214] width 8 height 12
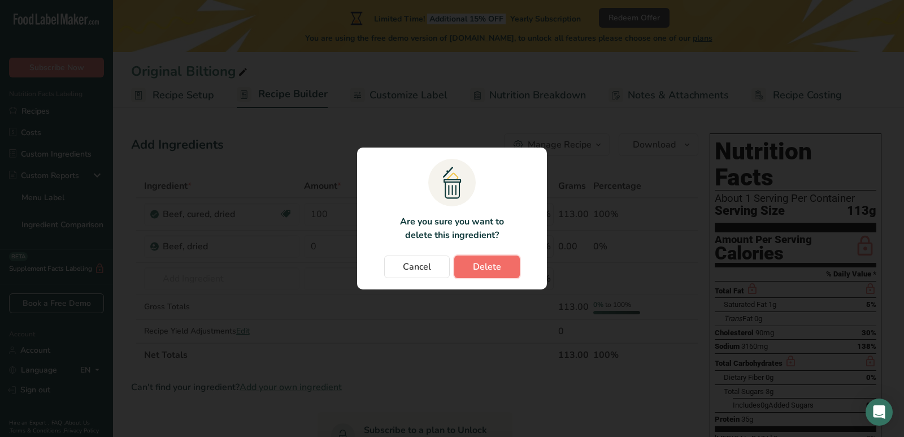
click at [506, 263] on button "Delete" at bounding box center [487, 266] width 66 height 23
type input "0"
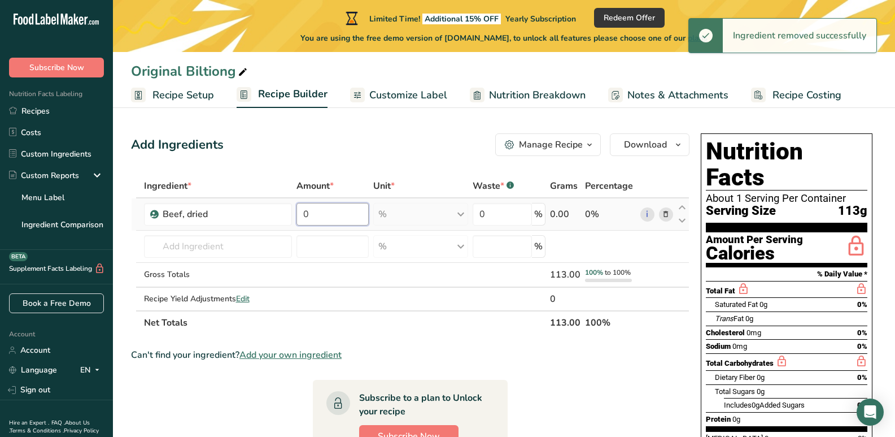
click at [343, 212] on input "0" at bounding box center [333, 214] width 72 height 23
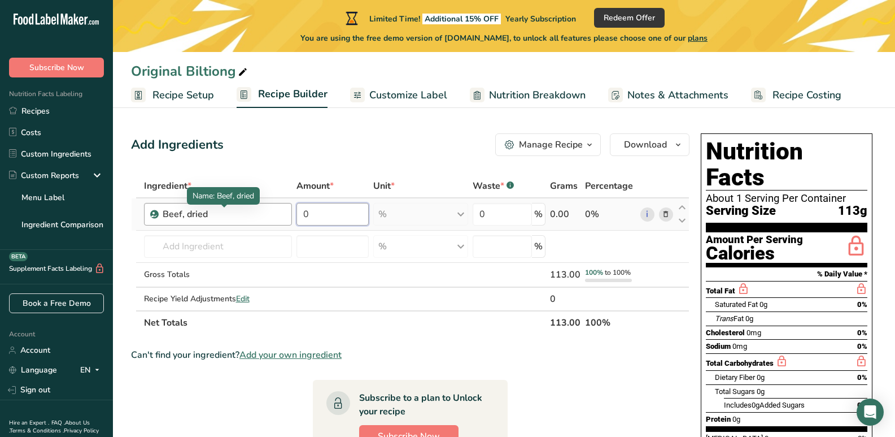
drag, startPoint x: 334, startPoint y: 218, endPoint x: 269, endPoint y: 215, distance: 65.6
click at [269, 215] on tr "Beef, dried 0 % Weight Units g kg mg See more Volume Units l Volume units requi…" at bounding box center [411, 214] width 558 height 32
type input "2"
type input "1"
type input "90"
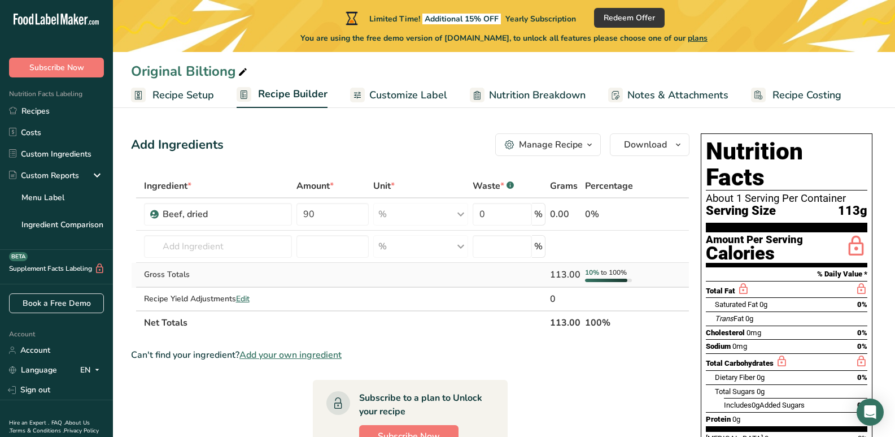
click at [538, 281] on div "Ingredient * Amount * Unit * Waste * .a-a{fill:#347362;}.b-a{fill:#fff;} Grams …" at bounding box center [410, 254] width 559 height 160
click at [561, 147] on div "Manage Recipe" at bounding box center [551, 145] width 64 height 14
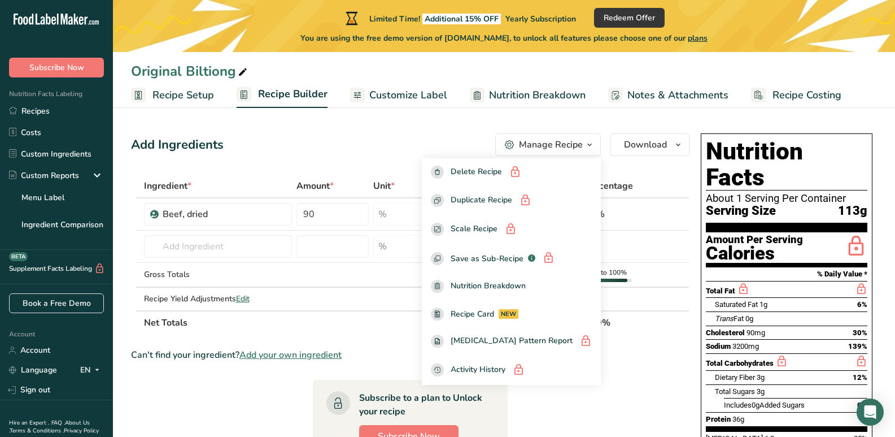
click at [397, 117] on section "Add Ingredients Manage Recipe Delete Recipe Duplicate Recipe Scale Recipe Save …" at bounding box center [504, 438] width 782 height 655
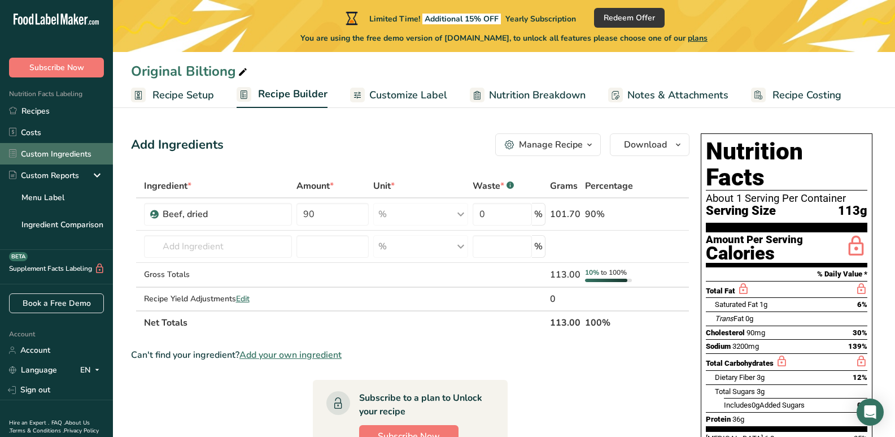
click at [54, 147] on link "Custom Ingredients" at bounding box center [56, 153] width 113 height 21
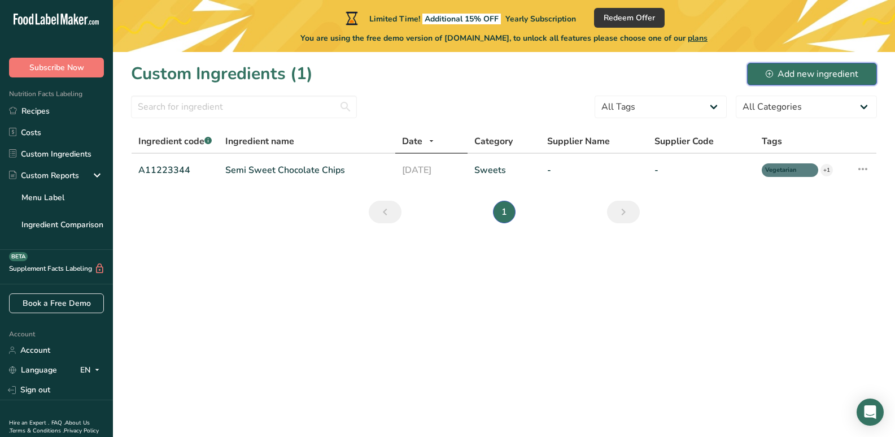
click at [829, 72] on div "Add new ingredient" at bounding box center [812, 74] width 93 height 14
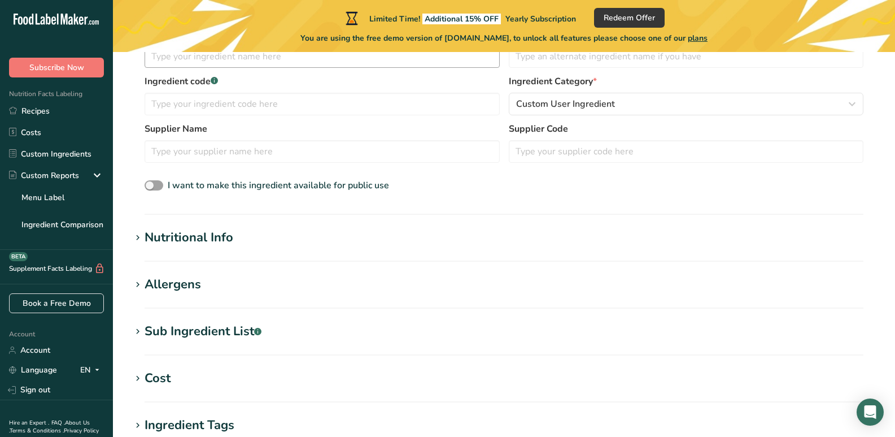
scroll to position [282, 0]
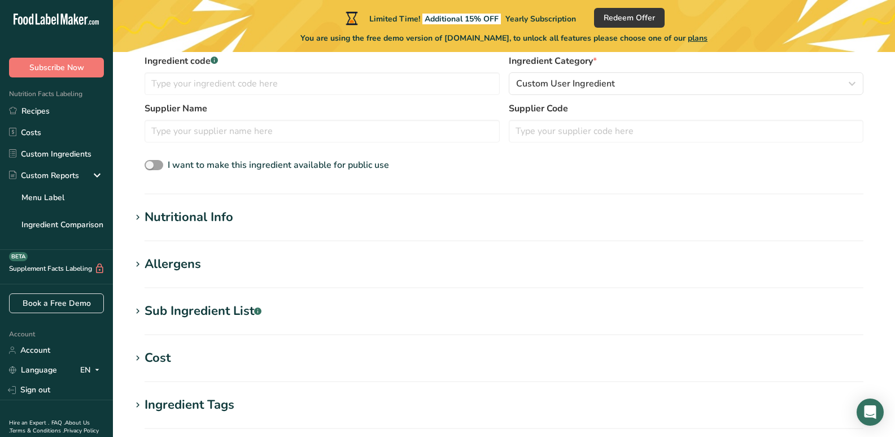
click at [248, 220] on h1 "Nutritional Info" at bounding box center [504, 217] width 746 height 19
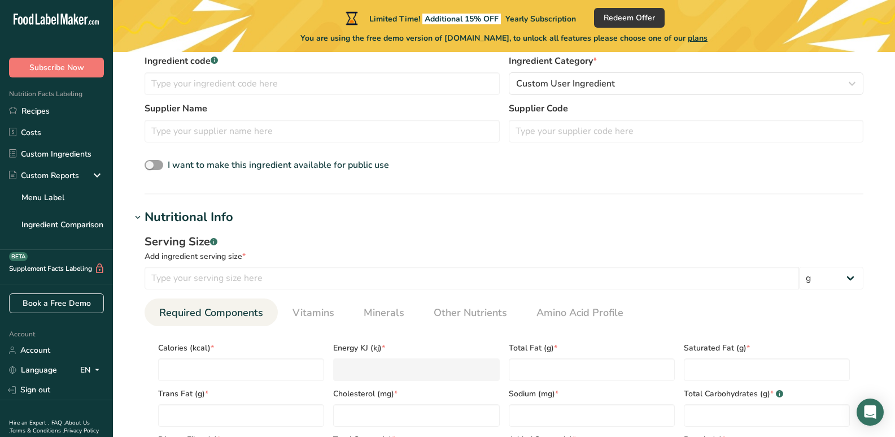
click at [248, 220] on h1 "Nutritional Info" at bounding box center [504, 217] width 746 height 19
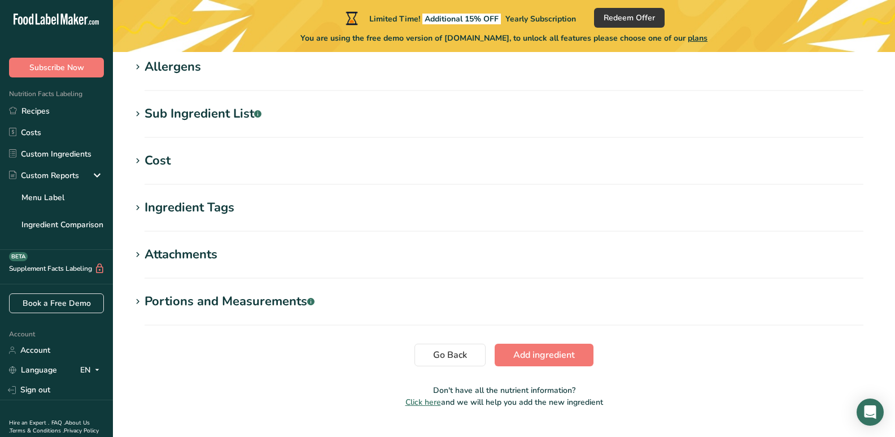
scroll to position [505, 0]
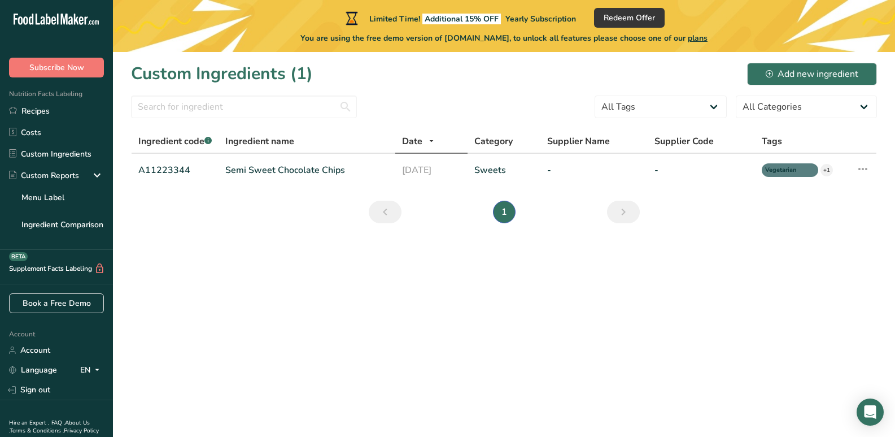
click at [182, 18] on div "Limited Time! Additional 15% OFF Yearly Subscription Redeem Offer You are using…" at bounding box center [504, 26] width 782 height 52
